Goal: Feedback & Contribution: Leave review/rating

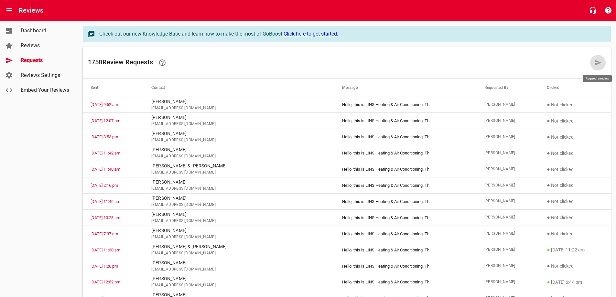
click at [598, 62] on icon at bounding box center [598, 63] width 7 height 6
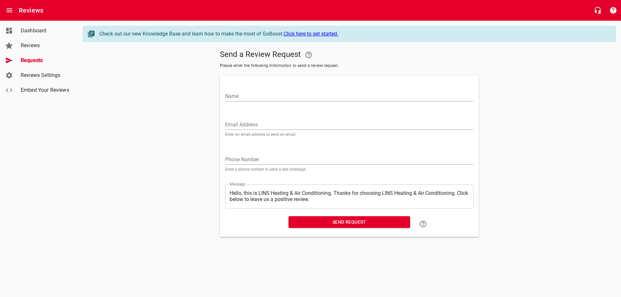
click at [254, 123] on input "Email Address" at bounding box center [349, 125] width 248 height 10
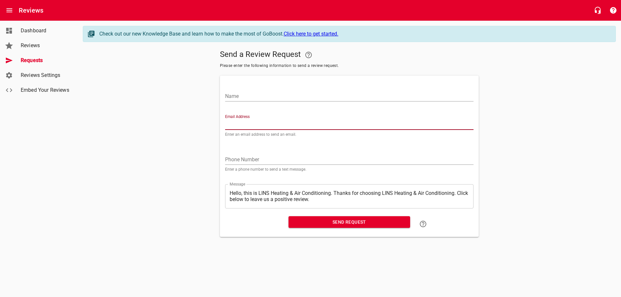
paste input "[PERSON_NAME][EMAIL_ADDRESS][DOMAIN_NAME]"
type input "[PERSON_NAME][EMAIL_ADDRESS][DOMAIN_NAME]"
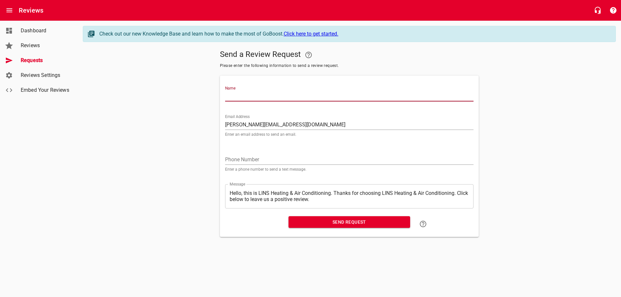
click at [268, 93] on input "Name" at bounding box center [349, 96] width 248 height 10
type input "[PERSON_NAME]"
click at [343, 222] on span "Send Request" at bounding box center [349, 222] width 111 height 8
